Goal: Information Seeking & Learning: Find specific page/section

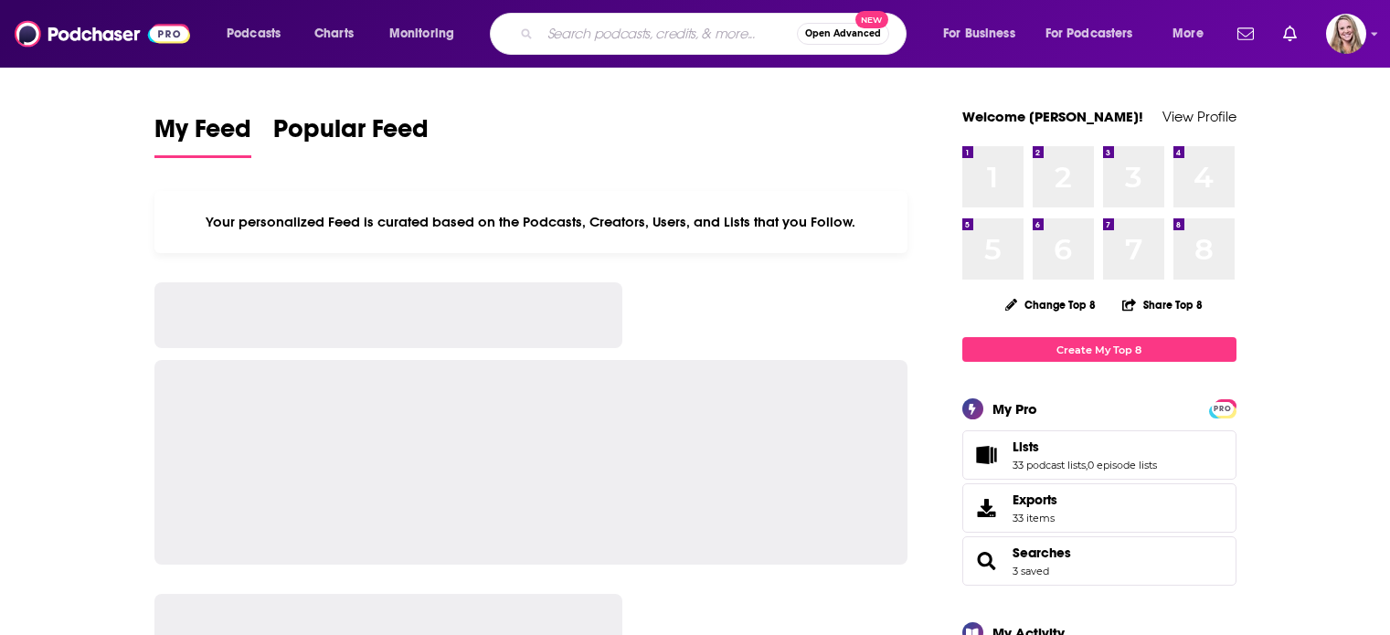
click at [554, 34] on input "Search podcasts, credits, & more..." at bounding box center [668, 33] width 257 height 29
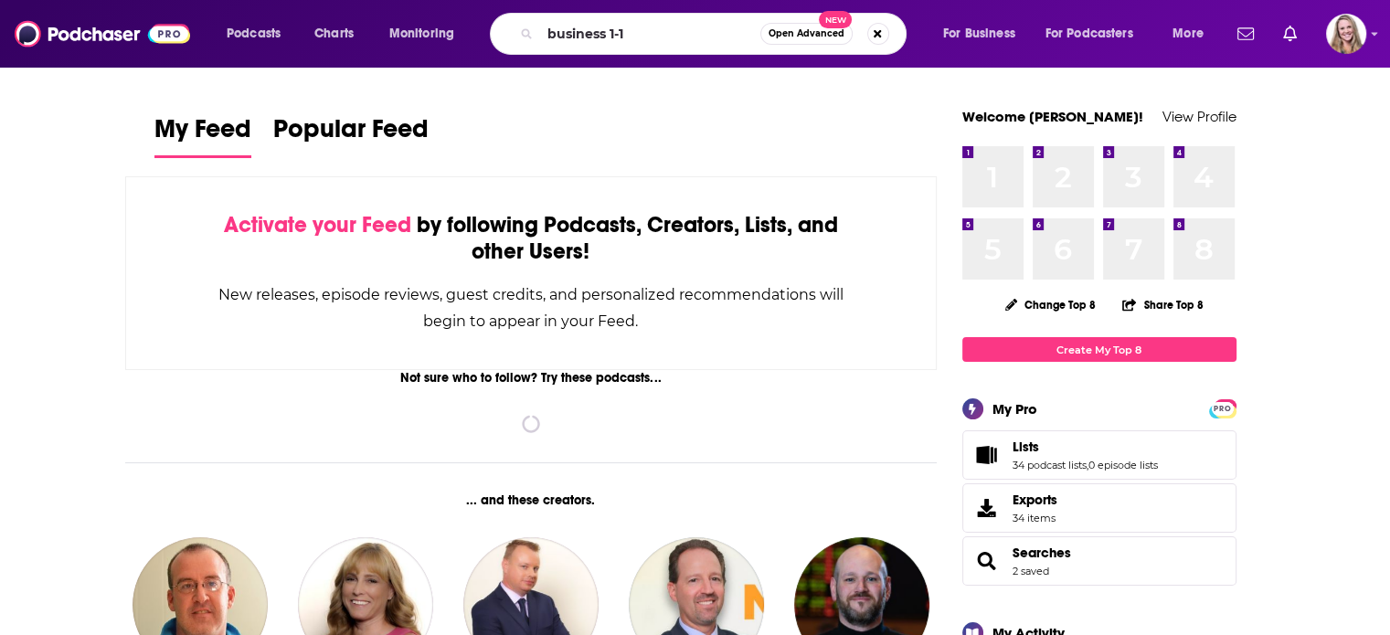
type input "business 1-1"
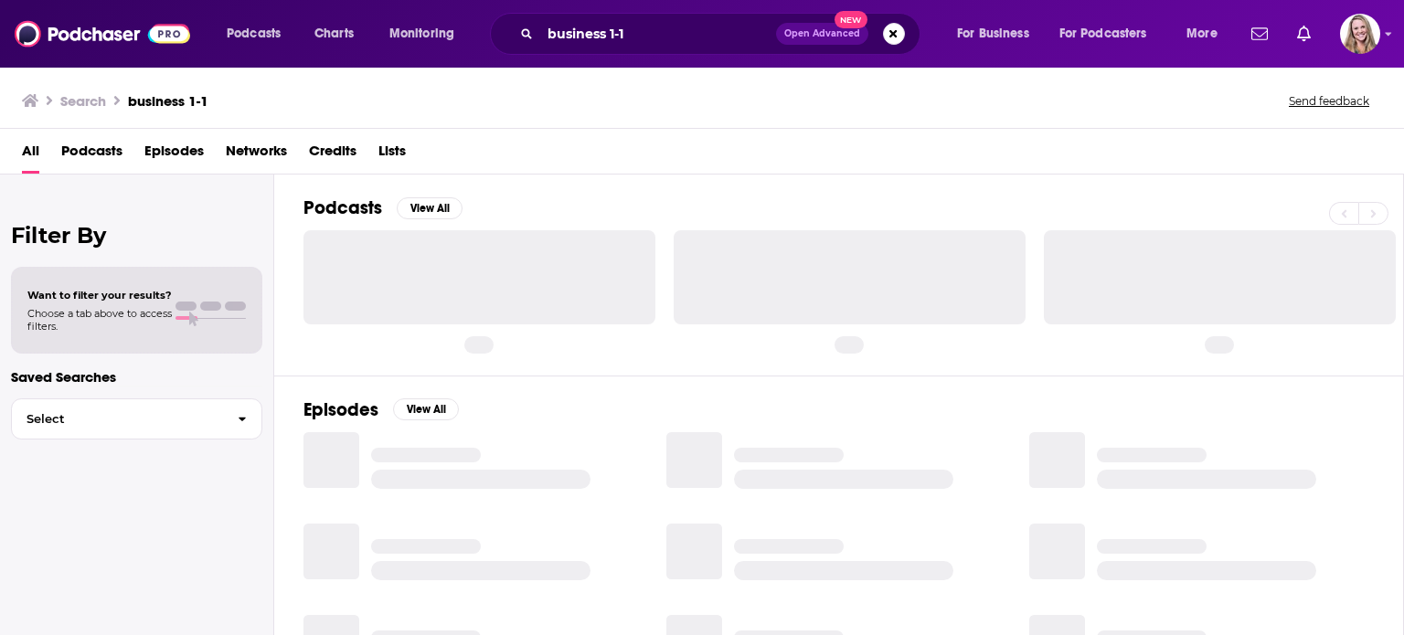
drag, startPoint x: 689, startPoint y: 65, endPoint x: 676, endPoint y: 45, distance: 24.3
click at [688, 63] on div "Podcasts Charts Monitoring business 1-1 Open Advanced New For Business For Podc…" at bounding box center [702, 34] width 1404 height 68
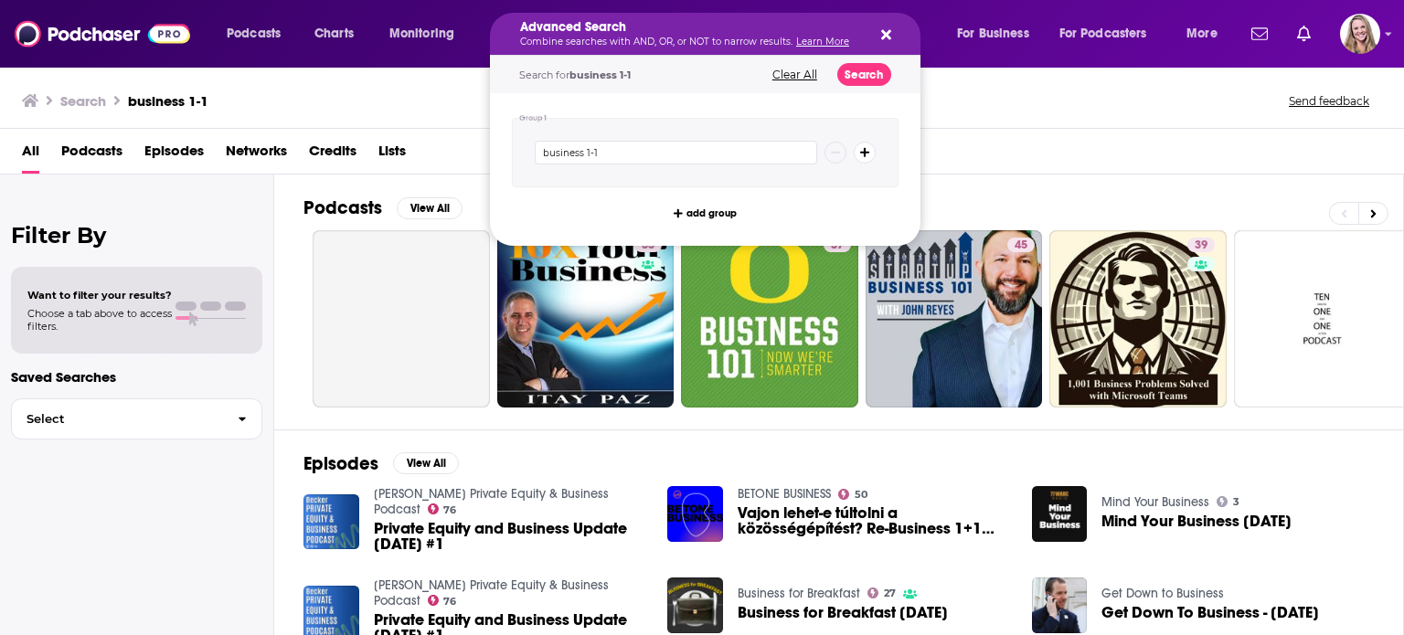
click at [881, 37] on icon "Search podcasts, credits, & more..." at bounding box center [886, 34] width 10 height 15
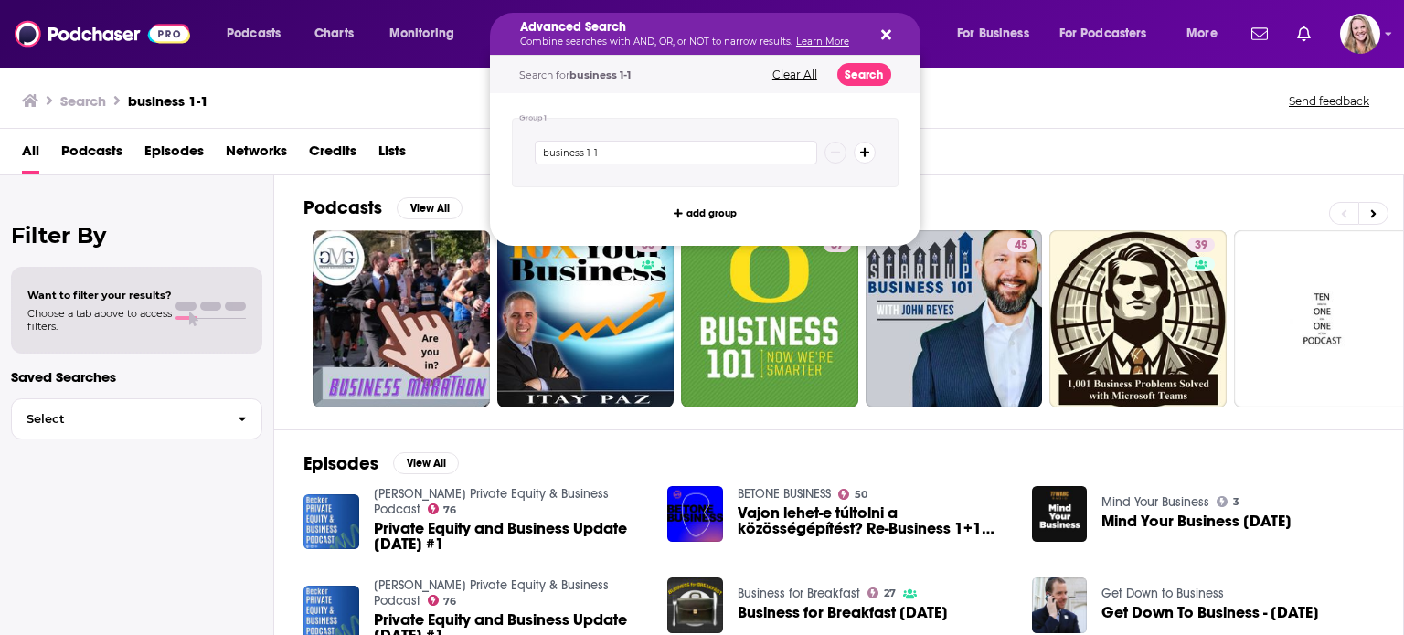
drag, startPoint x: 288, startPoint y: 98, endPoint x: 349, endPoint y: 86, distance: 62.4
click at [289, 98] on div "Search business 1-1 Send feedback" at bounding box center [698, 101] width 1353 height 26
drag, startPoint x: 671, startPoint y: 32, endPoint x: 598, endPoint y: 27, distance: 73.3
click at [882, 38] on icon "Search podcasts, credits, & more..." at bounding box center [886, 35] width 10 height 10
drag, startPoint x: 644, startPoint y: 36, endPoint x: 536, endPoint y: 37, distance: 107.9
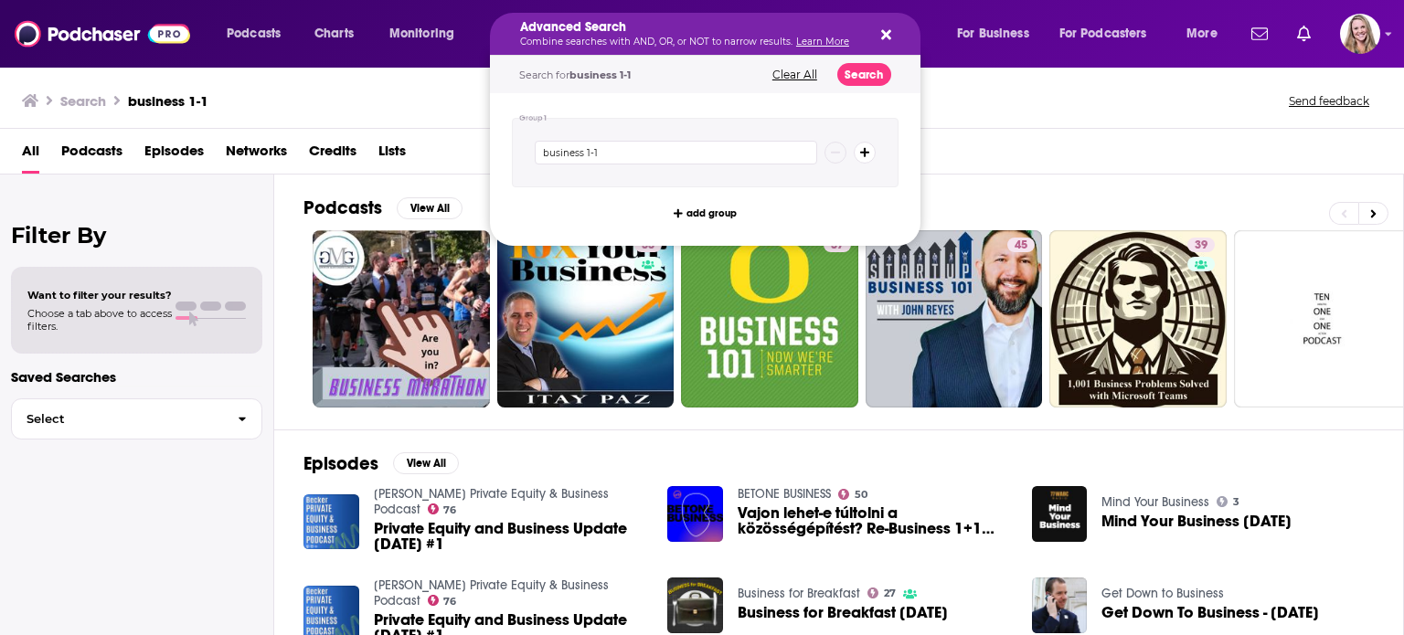
click at [879, 40] on button "Search podcasts, credits, & more..." at bounding box center [883, 34] width 15 height 15
drag, startPoint x: 549, startPoint y: 32, endPoint x: 608, endPoint y: 27, distance: 58.8
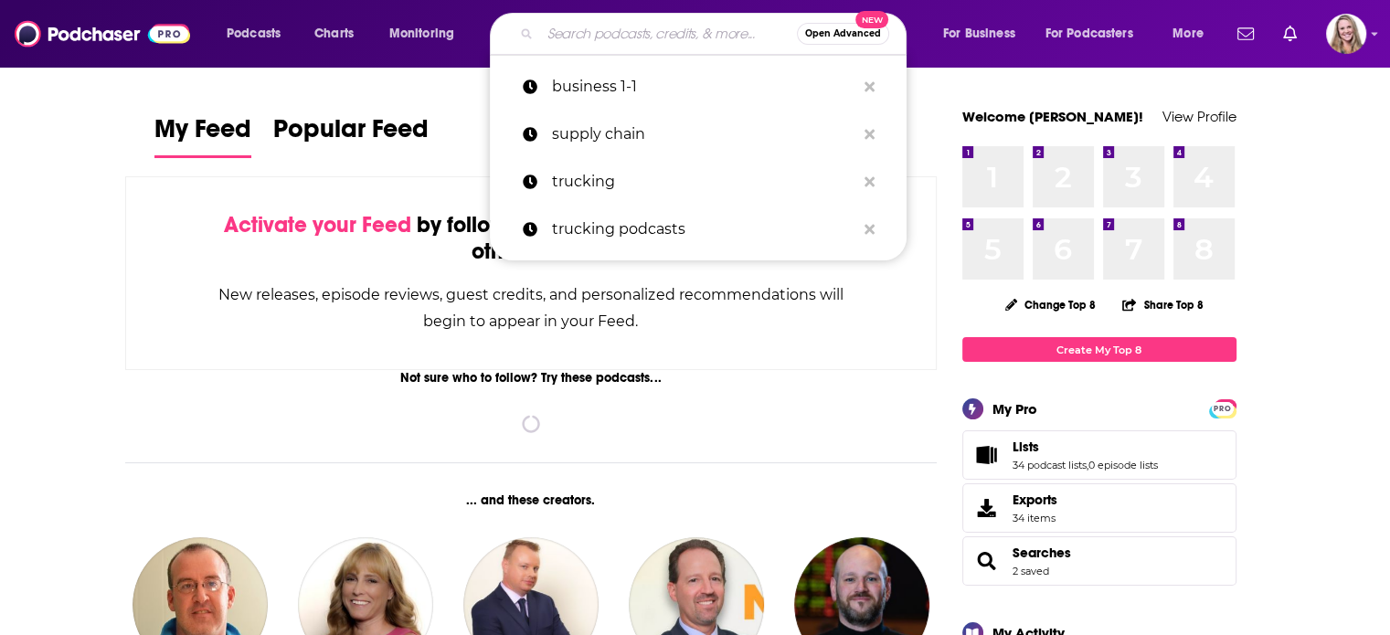
click at [592, 34] on input "Search podcasts, credits, & more..." at bounding box center [668, 33] width 257 height 29
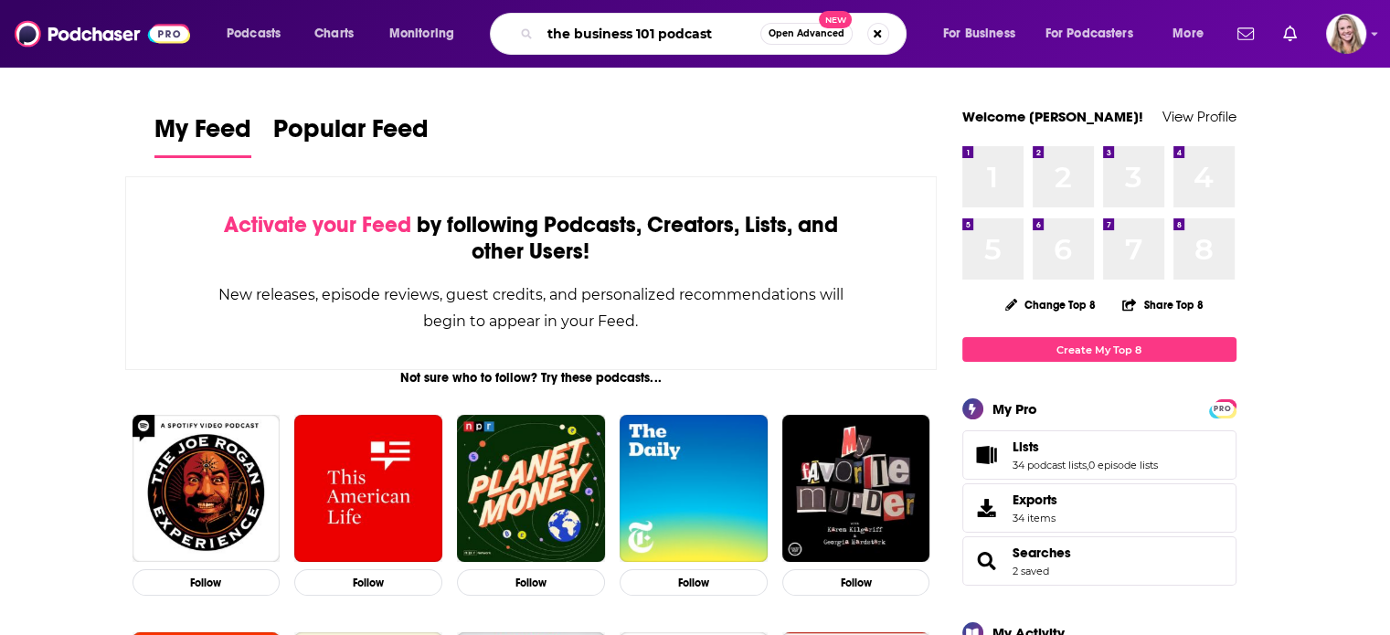
type input "the business 101 podcast"
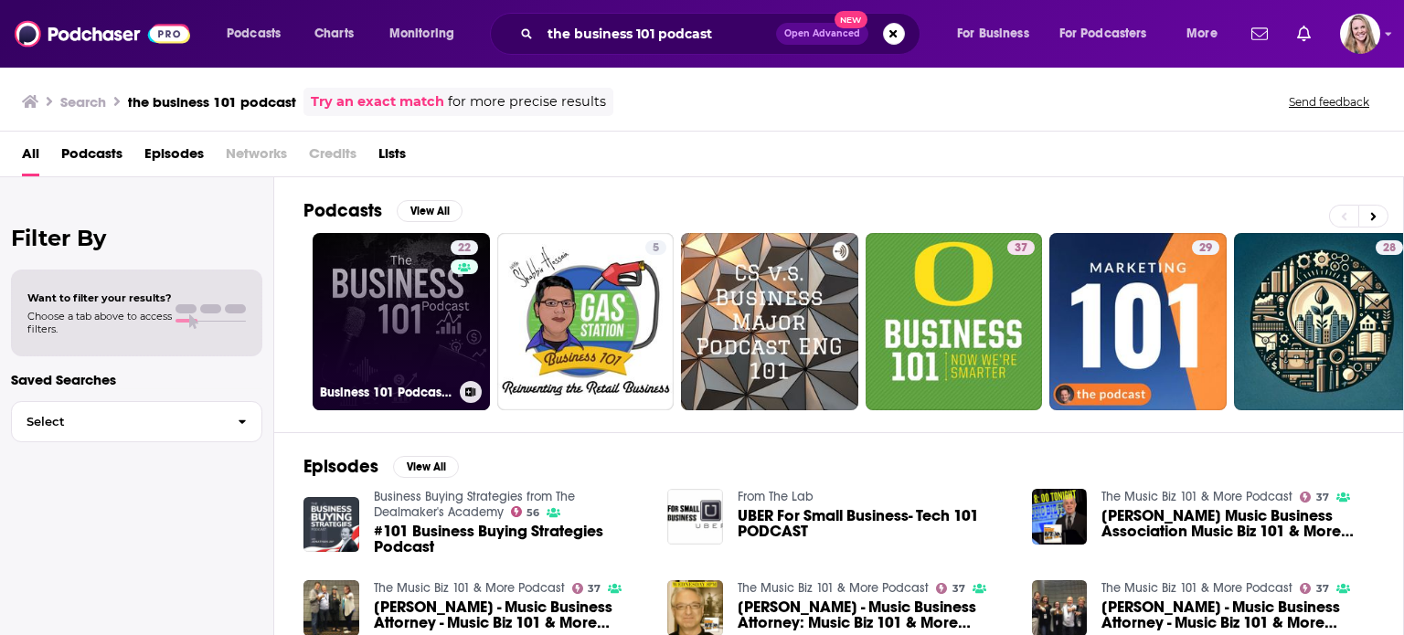
click at [391, 324] on link "22 Business 101 Podcast | Finance and Growth Mastery" at bounding box center [401, 321] width 177 height 177
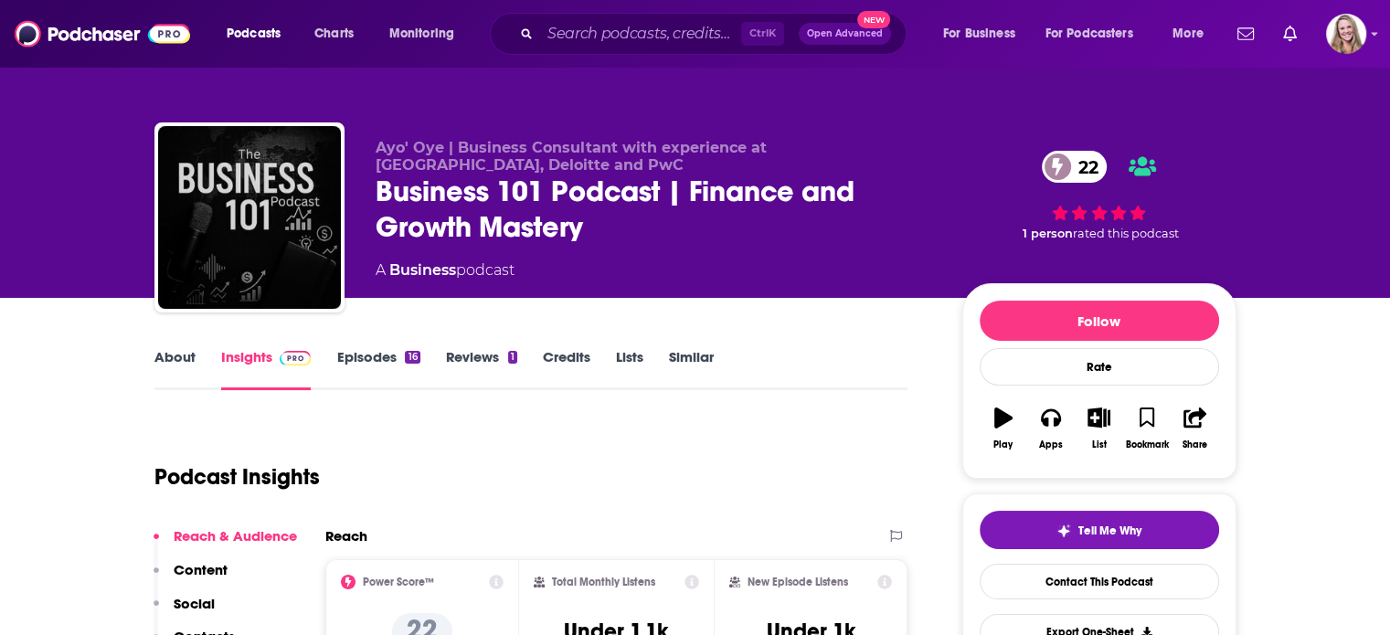
click at [170, 356] on link "About" at bounding box center [174, 369] width 41 height 42
